Goal: Find specific page/section: Find specific page/section

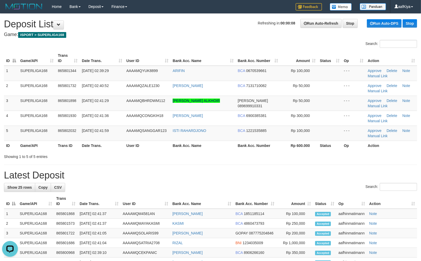
click at [168, 37] on h4 "Game: ISPORT > SUPERLIGA168" at bounding box center [210, 34] width 413 height 5
drag, startPoint x: 172, startPoint y: 36, endPoint x: 0, endPoint y: 48, distance: 172.5
click at [158, 42] on div "**********" at bounding box center [210, 250] width 421 height 473
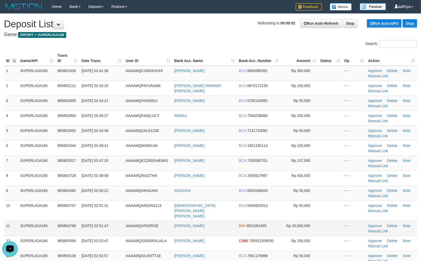
click at [209, 223] on td "[PERSON_NAME]" at bounding box center [204, 228] width 65 height 15
copy tr "[PERSON_NAME]"
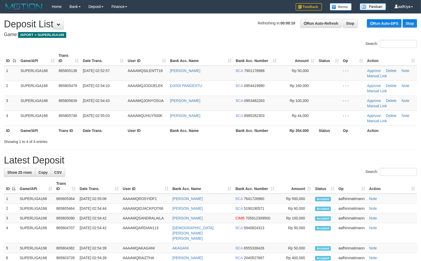
click at [112, 25] on h1 "Refreshing in: 00:00:10 Run Auto-Refresh Stop Run Auto-DPS Stop Deposit List" at bounding box center [210, 24] width 413 height 11
